Goal: Check status: Check status

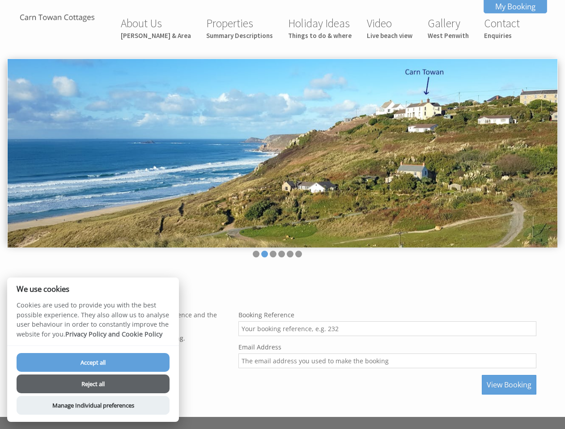
click at [282, 215] on img at bounding box center [282, 153] width 549 height 189
click at [282, 151] on img at bounding box center [282, 153] width 549 height 189
click at [256, 254] on li at bounding box center [256, 254] width 7 height 7
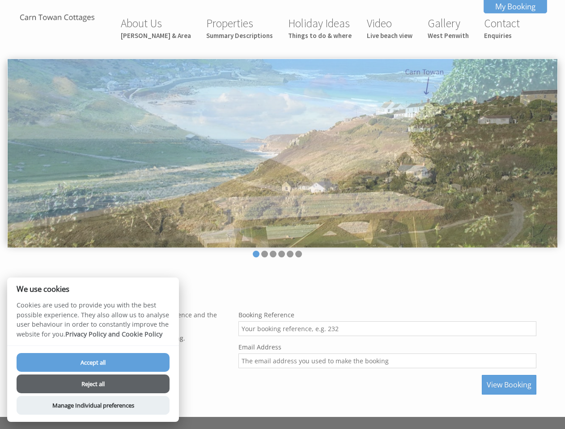
click at [264, 254] on li at bounding box center [264, 254] width 7 height 7
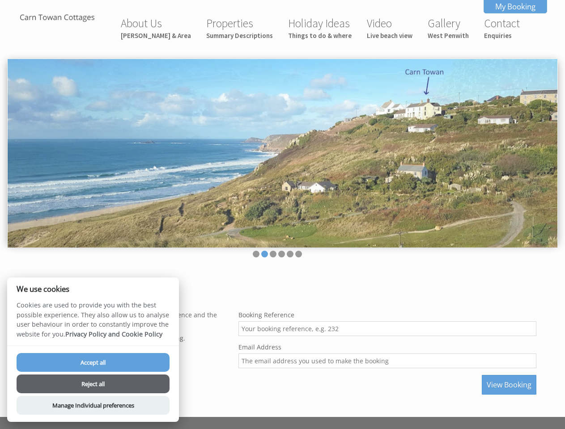
click at [273, 254] on li at bounding box center [273, 254] width 7 height 7
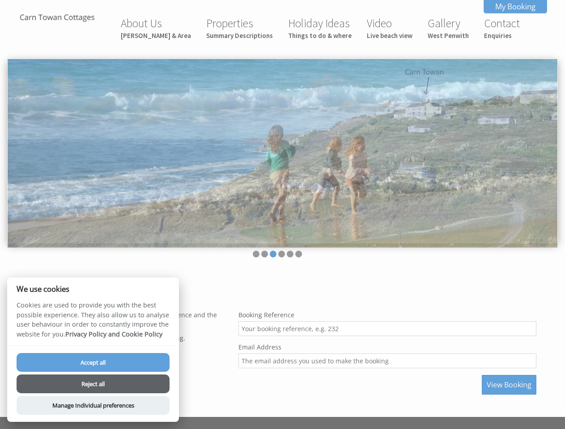
click at [281, 254] on li at bounding box center [281, 254] width 7 height 7
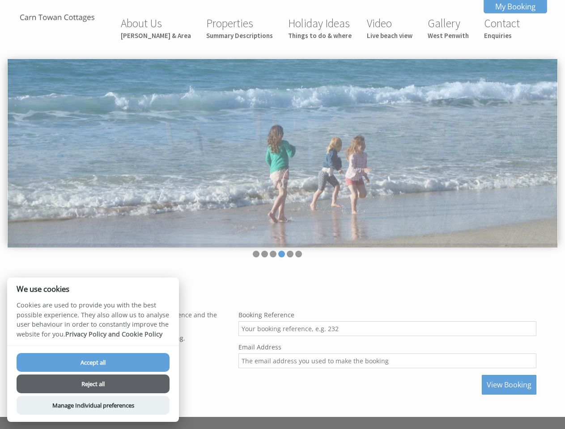
click at [290, 254] on li at bounding box center [290, 254] width 7 height 7
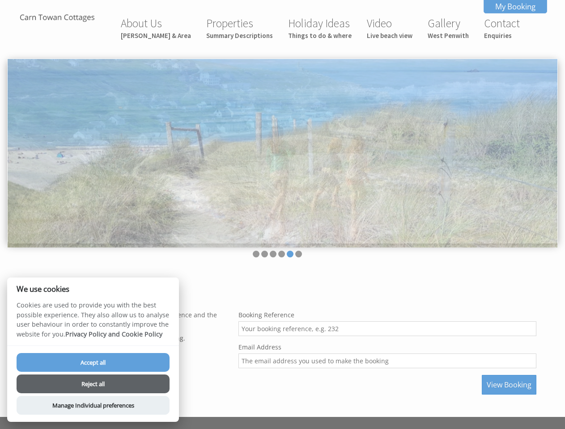
click at [298, 254] on li at bounding box center [298, 254] width 7 height 7
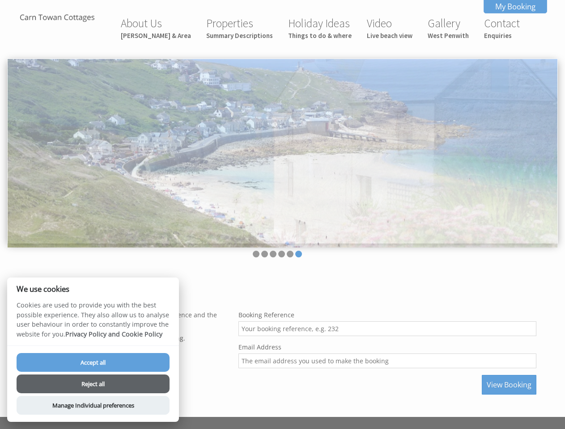
click at [509, 385] on span "View Booking" at bounding box center [508, 385] width 45 height 10
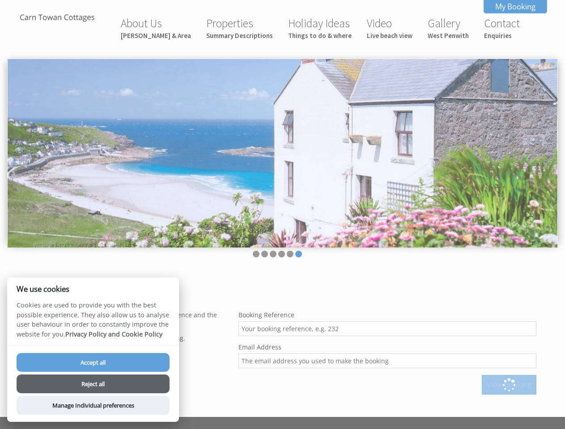
click at [93, 363] on button "Accept all" at bounding box center [93, 362] width 153 height 19
